Goal: Share content

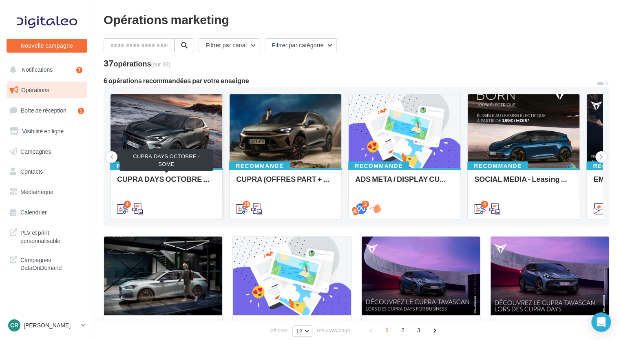
click at [175, 177] on div "CUPRA DAYS OCTOBRE - SOME" at bounding box center [166, 183] width 99 height 16
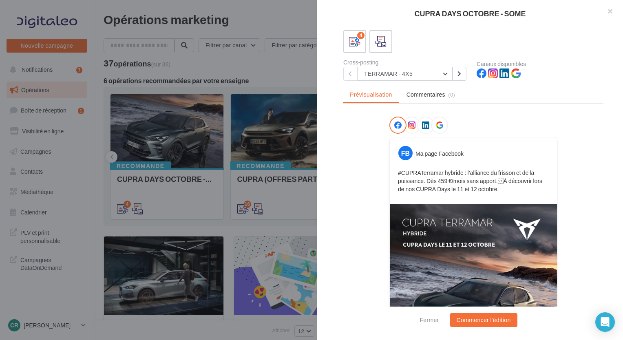
scroll to position [32, 0]
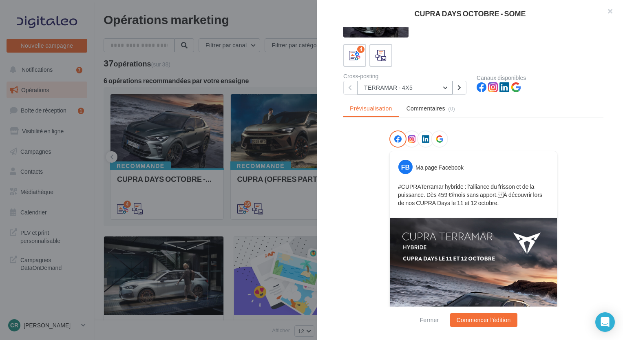
click at [437, 91] on button "TERRAMAR - 4X5" at bounding box center [404, 88] width 95 height 14
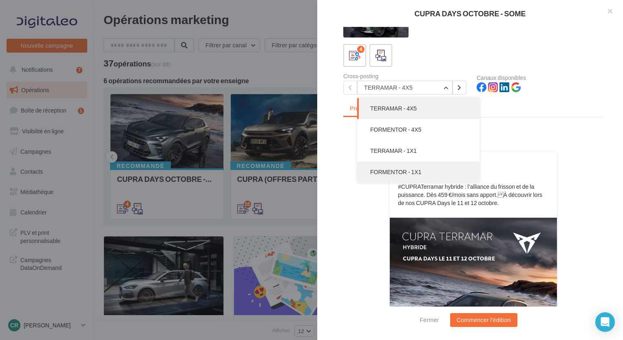
click at [418, 167] on button "FORMENTOR - 1X1" at bounding box center [418, 171] width 122 height 21
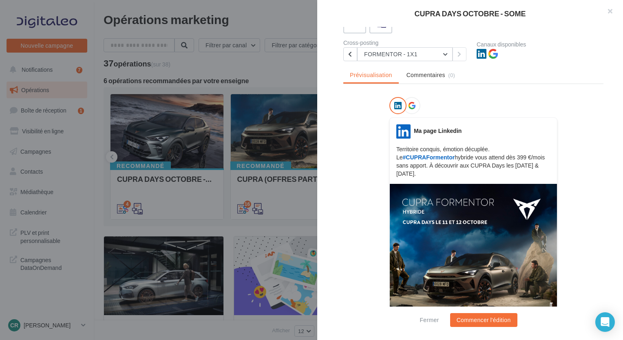
scroll to position [45, 0]
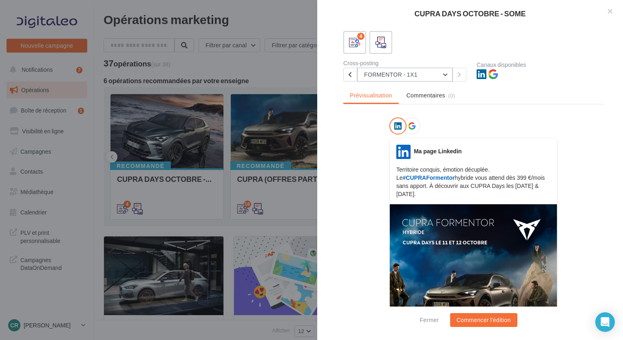
click at [426, 76] on button "FORMENTOR - 1X1" at bounding box center [404, 75] width 95 height 14
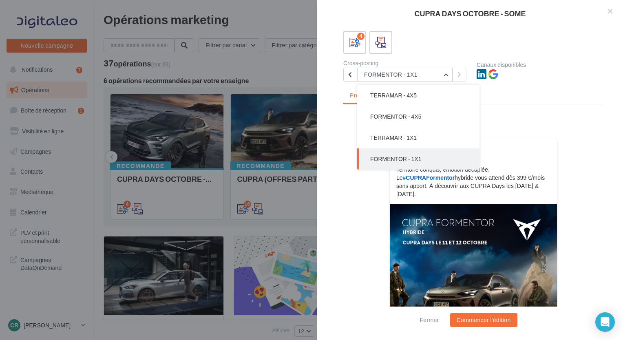
click at [429, 138] on button "TERRAMAR - 1X1" at bounding box center [418, 137] width 122 height 21
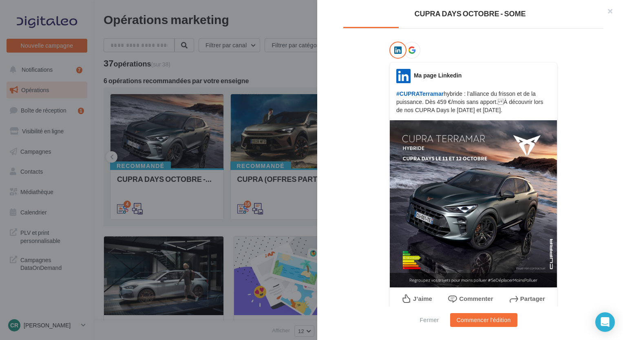
scroll to position [126, 0]
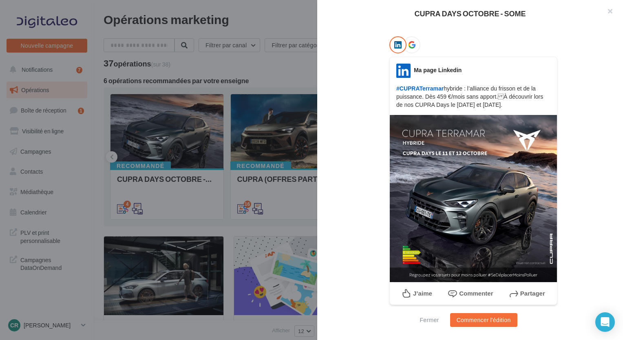
click at [411, 41] on icon at bounding box center [411, 44] width 7 height 7
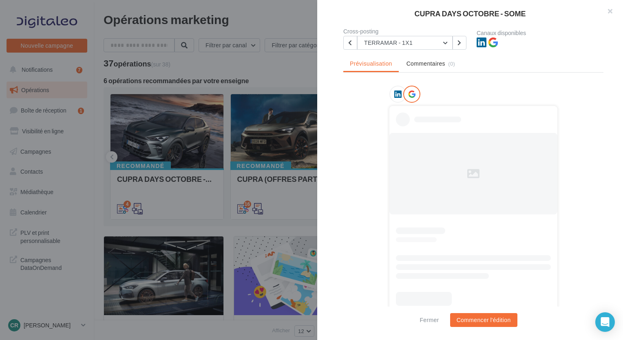
scroll to position [0, 0]
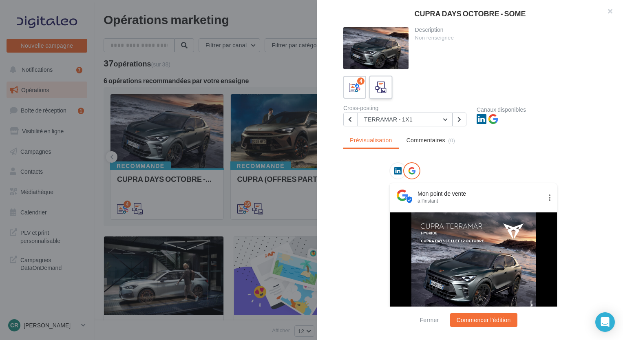
click at [377, 85] on icon at bounding box center [381, 88] width 12 height 12
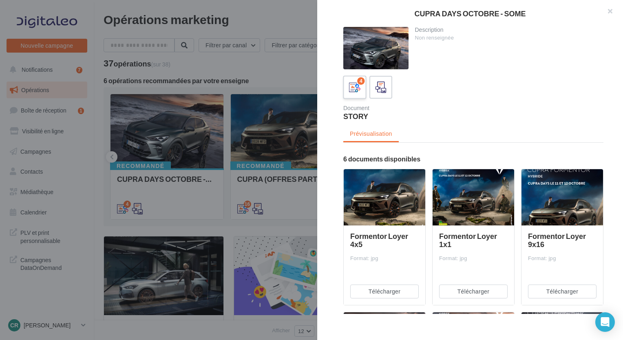
click at [354, 92] on icon at bounding box center [355, 88] width 12 height 12
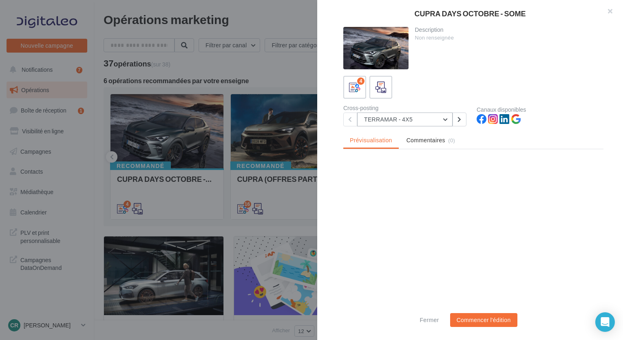
click at [425, 120] on button "TERRAMAR - 4X5" at bounding box center [404, 120] width 95 height 14
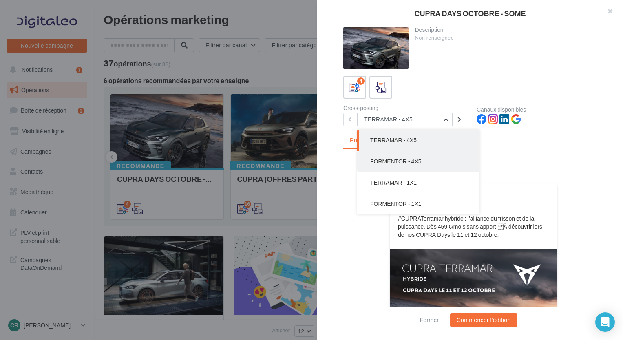
click at [423, 161] on button "FORMENTOR - 4X5" at bounding box center [418, 161] width 122 height 21
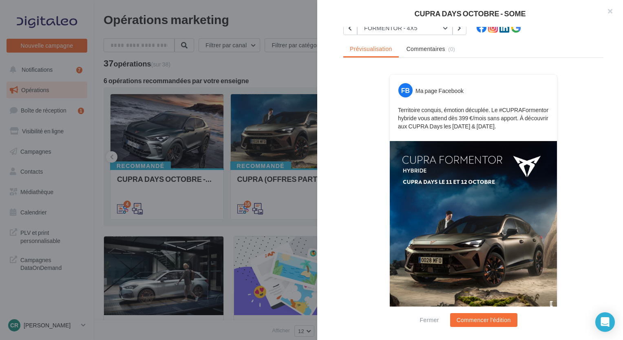
scroll to position [56, 0]
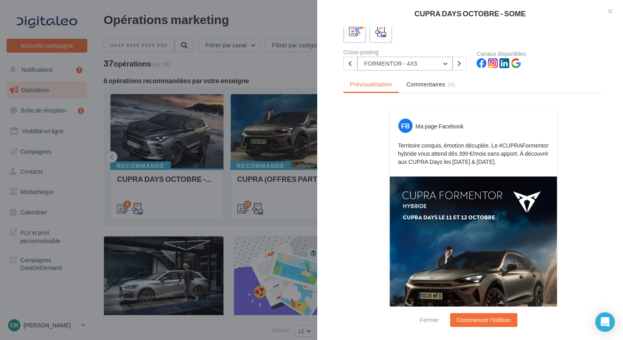
click at [443, 61] on button "FORMENTOR - 4X5" at bounding box center [404, 64] width 95 height 14
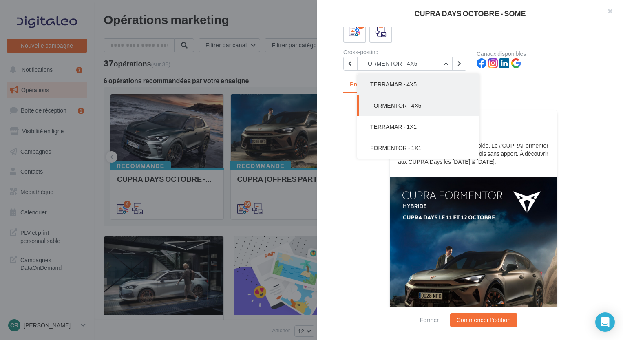
click at [434, 84] on button "TERRAMAR - 4X5" at bounding box center [418, 84] width 122 height 21
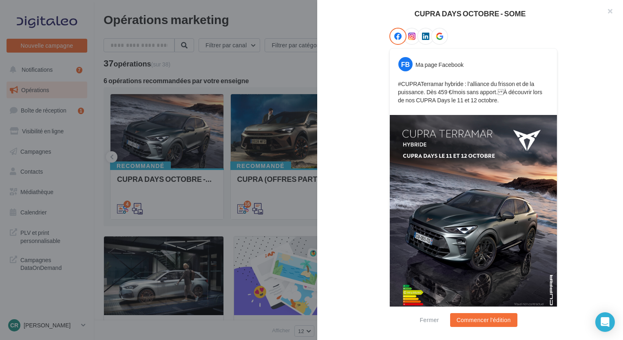
scroll to position [154, 0]
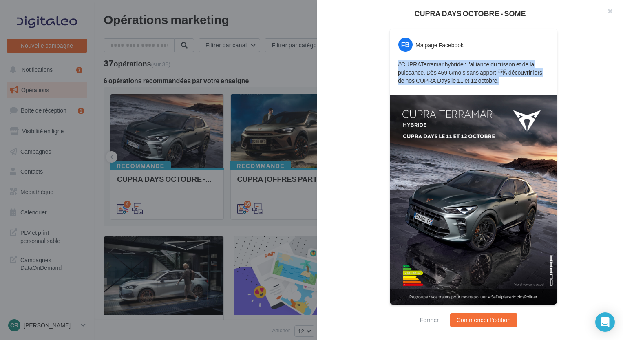
drag, startPoint x: 493, startPoint y: 82, endPoint x: 385, endPoint y: 63, distance: 109.3
click at [385, 63] on div "FB Ma page Facebook #CUPRATerramar hybride : l’alliance du frisson et de la pui…" at bounding box center [473, 161] width 260 height 307
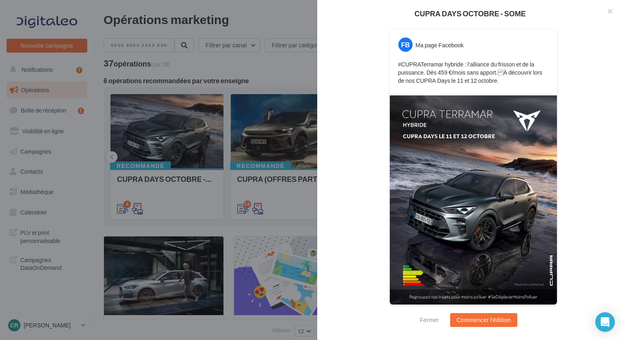
click at [563, 141] on div "FB Ma page Facebook #CUPRATerramar hybride : l’alliance du frisson et de la pui…" at bounding box center [473, 161] width 260 height 307
drag, startPoint x: 448, startPoint y: 78, endPoint x: 487, endPoint y: 79, distance: 38.7
click at [487, 79] on p "#CUPRATerramar hybride : l’alliance du frisson et de la puissance. Dès 459 €/mo…" at bounding box center [473, 72] width 151 height 24
copy p "[DATE] et [DATE]"
click at [590, 92] on div "FB Ma page Facebook #CUPRATerramar hybride : l’alliance du frisson et de la pui…" at bounding box center [473, 161] width 260 height 307
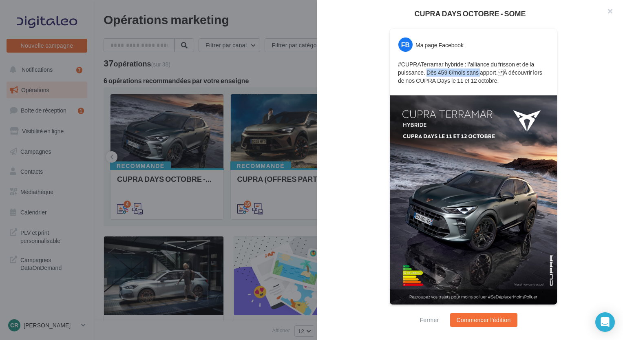
drag, startPoint x: 424, startPoint y: 71, endPoint x: 478, endPoint y: 70, distance: 53.8
click at [478, 70] on p "#CUPRATerramar hybride : l’alliance du frisson et de la puissance. Dès 459 €/mo…" at bounding box center [473, 72] width 151 height 24
click at [349, 68] on div "FB Ma page Facebook #CUPRATerramar hybride : l’alliance du frisson et de la pui…" at bounding box center [473, 161] width 260 height 307
drag, startPoint x: 397, startPoint y: 62, endPoint x: 495, endPoint y: 71, distance: 98.3
click at [495, 71] on p "#CUPRATerramar hybride : l’alliance du frisson et de la puissance. Dès 459 €/mo…" at bounding box center [473, 72] width 151 height 24
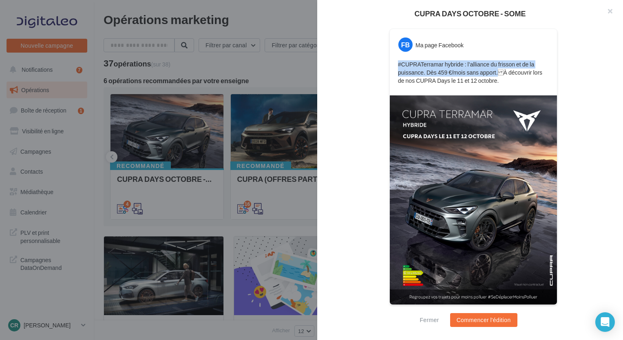
copy p "#CUPRATerramar hybride : l’alliance du frisson et de la puissance. Dès 459 €/mo…"
drag, startPoint x: 498, startPoint y: 70, endPoint x: 525, endPoint y: 73, distance: 27.1
click at [525, 73] on p "#CUPRATerramar hybride : l’alliance du frisson et de la puissance. Dès 459 €/mo…" at bounding box center [473, 72] width 151 height 24
copy p "À découvrir"
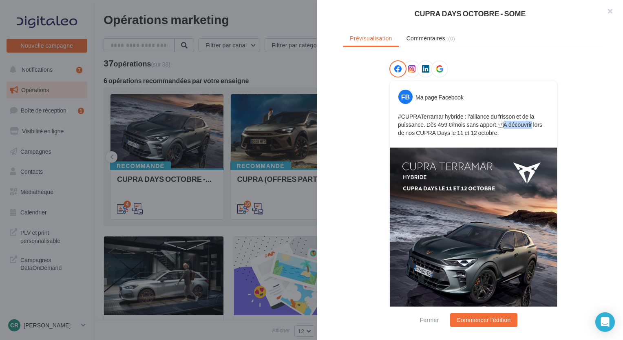
scroll to position [0, 0]
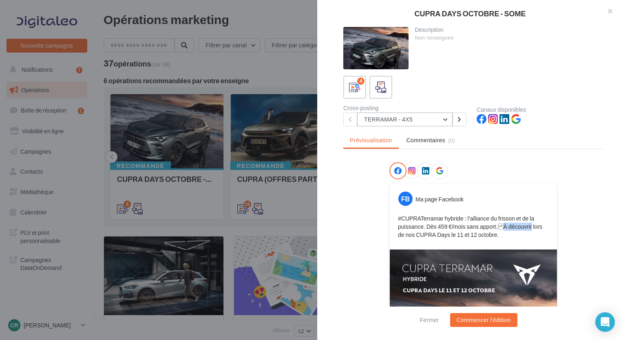
click at [442, 117] on button "TERRAMAR - 4X5" at bounding box center [404, 120] width 95 height 14
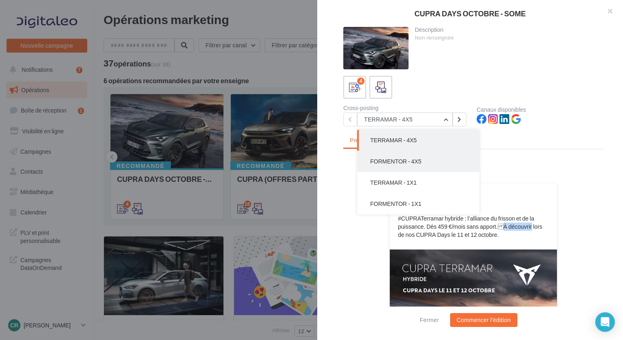
click at [422, 160] on button "FORMENTOR - 4X5" at bounding box center [418, 161] width 122 height 21
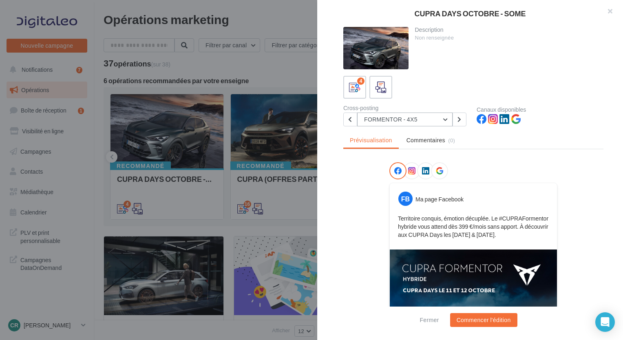
click at [432, 119] on button "FORMENTOR - 4X5" at bounding box center [404, 120] width 95 height 14
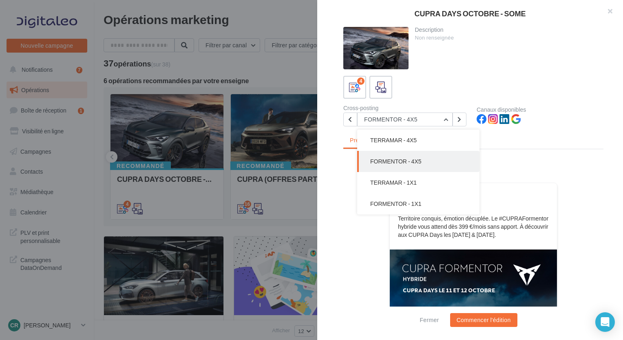
click at [418, 179] on button "TERRAMAR - 1X1" at bounding box center [418, 182] width 122 height 21
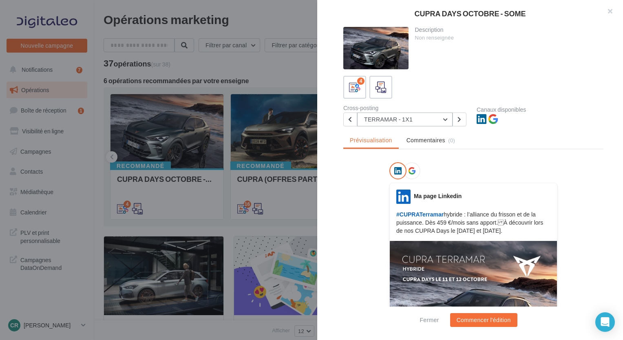
click at [433, 114] on button "TERRAMAR - 1X1" at bounding box center [404, 120] width 95 height 14
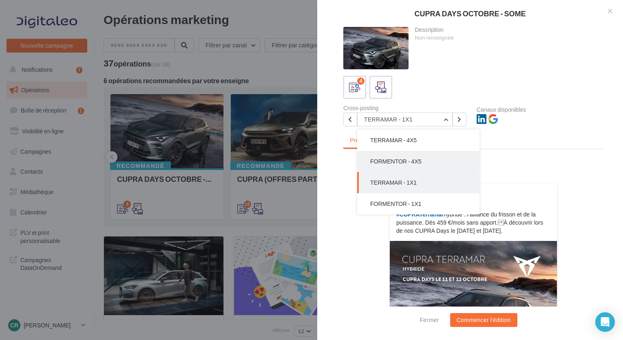
click at [421, 156] on button "FORMENTOR - 4X5" at bounding box center [418, 161] width 122 height 21
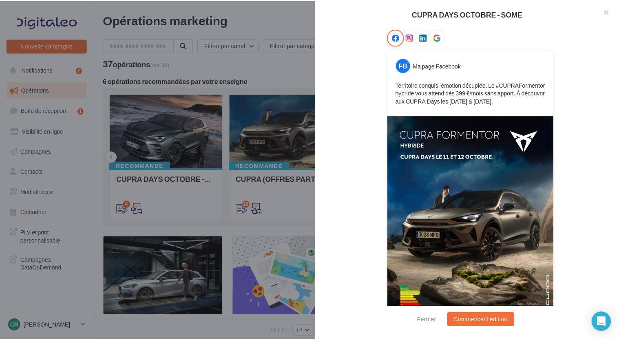
scroll to position [154, 0]
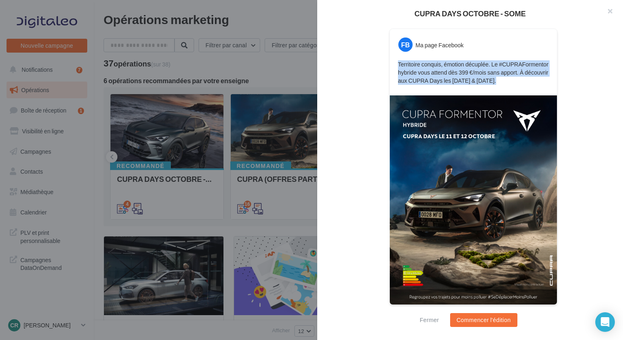
drag, startPoint x: 491, startPoint y: 82, endPoint x: 396, endPoint y: 63, distance: 97.0
click at [398, 63] on p "Territoire conquis, émotion décuplée. Le #CUPRAFormentor hybride vous attend dè…" at bounding box center [473, 72] width 151 height 24
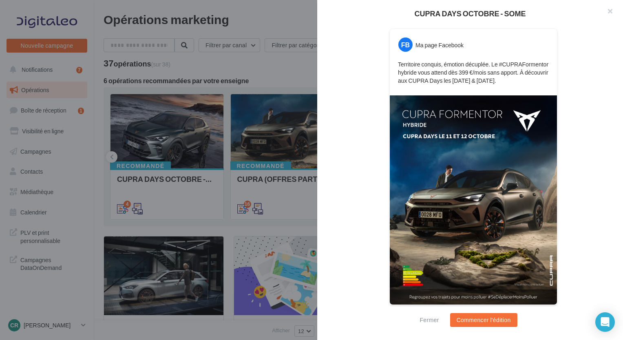
click at [597, 107] on div "FB Ma page Facebook Territoire conquis, émotion décuplée. Le #CUPRAFormentor hy…" at bounding box center [473, 161] width 260 height 307
drag, startPoint x: 488, startPoint y: 65, endPoint x: 508, endPoint y: 82, distance: 26.6
click at [508, 82] on p "Territoire conquis, émotion décuplée. Le #CUPRAFormentor hybride vous attend dè…" at bounding box center [473, 72] width 151 height 24
copy p "Le #CUPRAFormentor hybride vous attend dès 399 €/mois sans apport. À découvrir …"
click at [241, 67] on div at bounding box center [311, 170] width 623 height 340
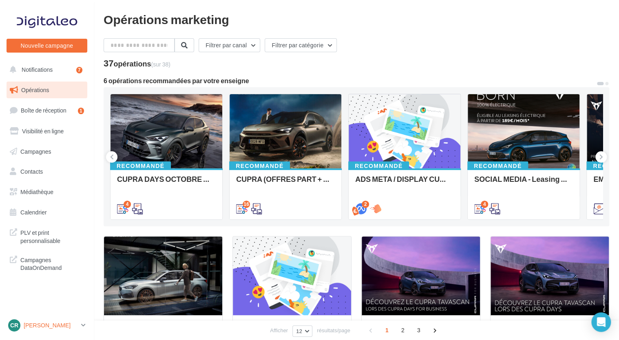
click at [43, 327] on p "[PERSON_NAME]" at bounding box center [51, 325] width 54 height 8
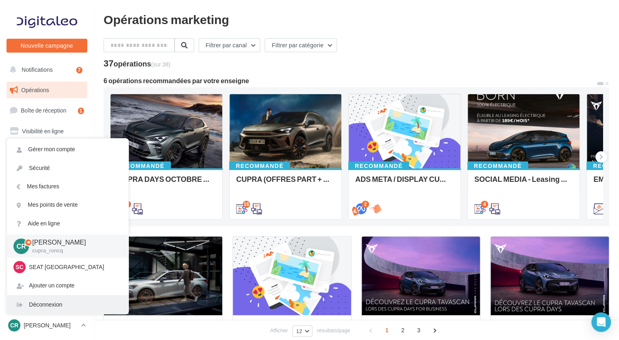
click at [61, 305] on div "Déconnexion" at bounding box center [68, 305] width 122 height 18
